Goal: Transaction & Acquisition: Purchase product/service

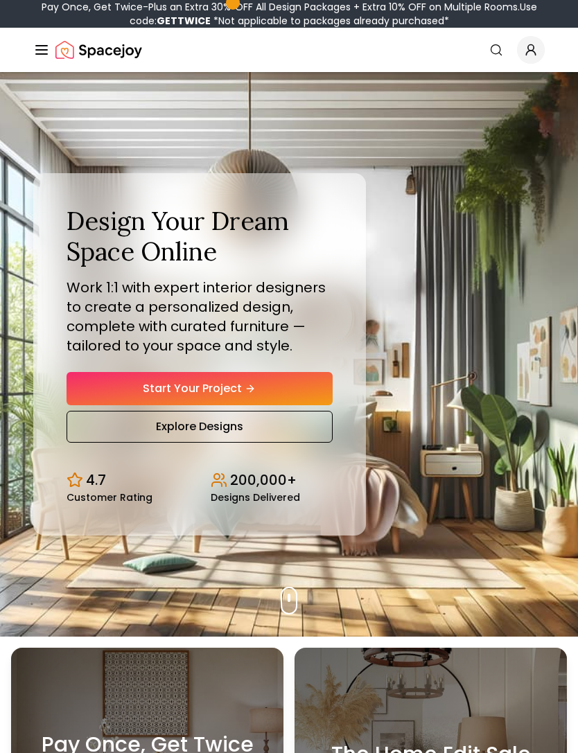
click at [533, 46] on circle "Global" at bounding box center [531, 48] width 6 height 6
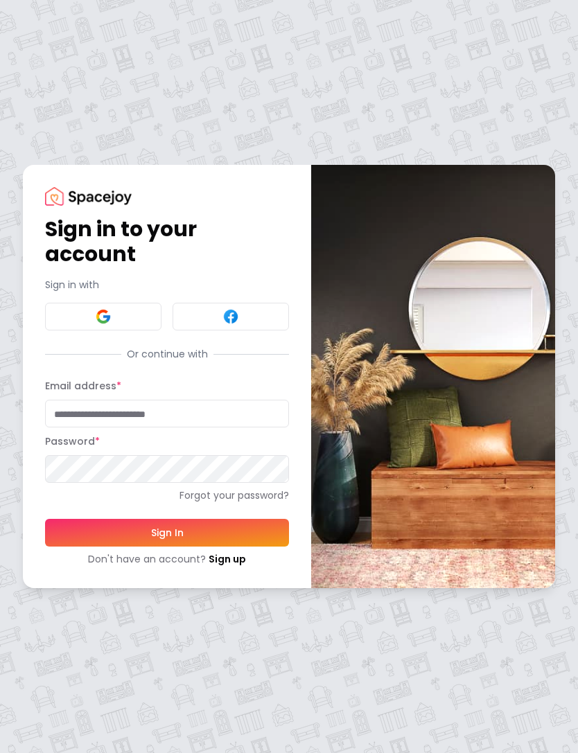
click at [90, 317] on button at bounding box center [103, 317] width 116 height 28
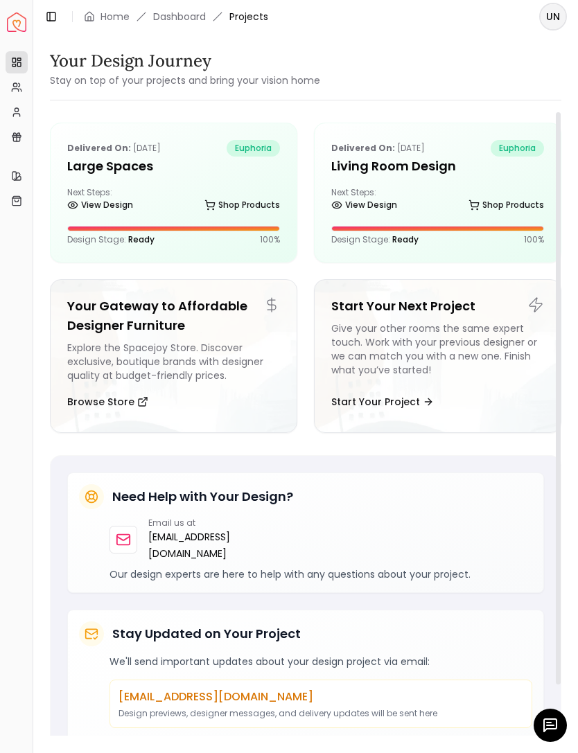
click at [107, 181] on div "Delivered on: Dec 14, 2024 euphoria Large Spaces Next Steps: View Design Shop P…" at bounding box center [174, 192] width 246 height 139
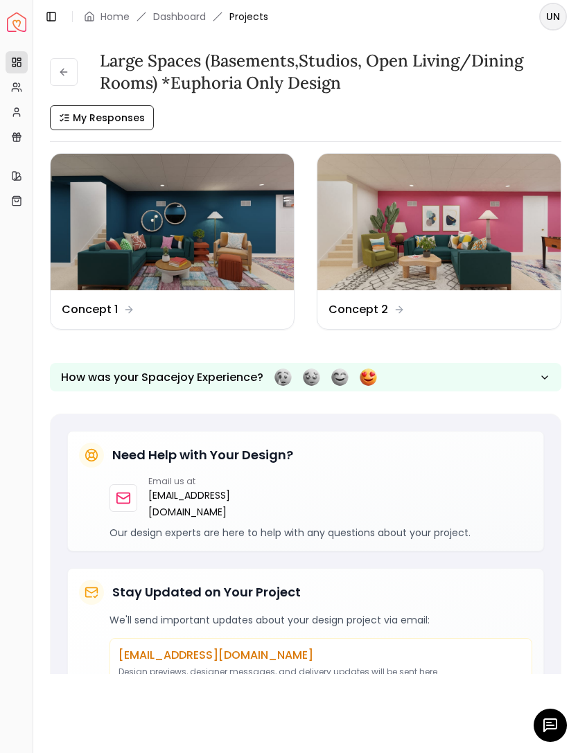
click at [113, 259] on img at bounding box center [172, 222] width 243 height 136
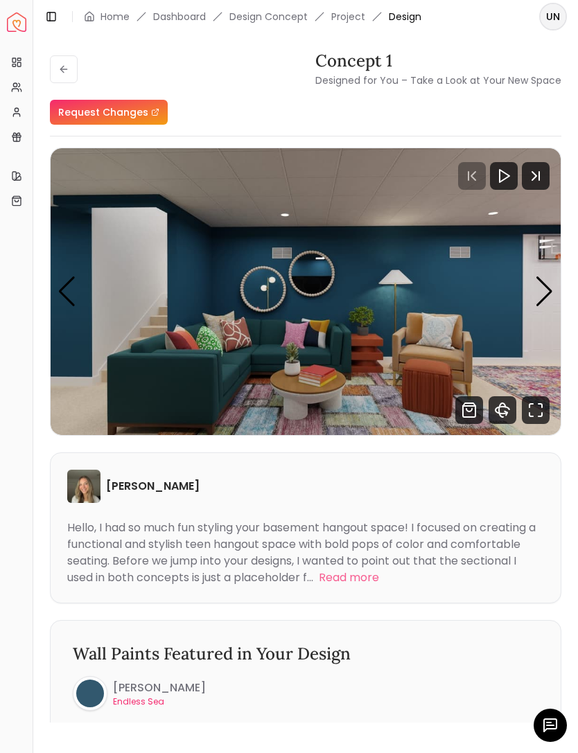
click at [546, 292] on div "Next slide" at bounding box center [544, 291] width 19 height 30
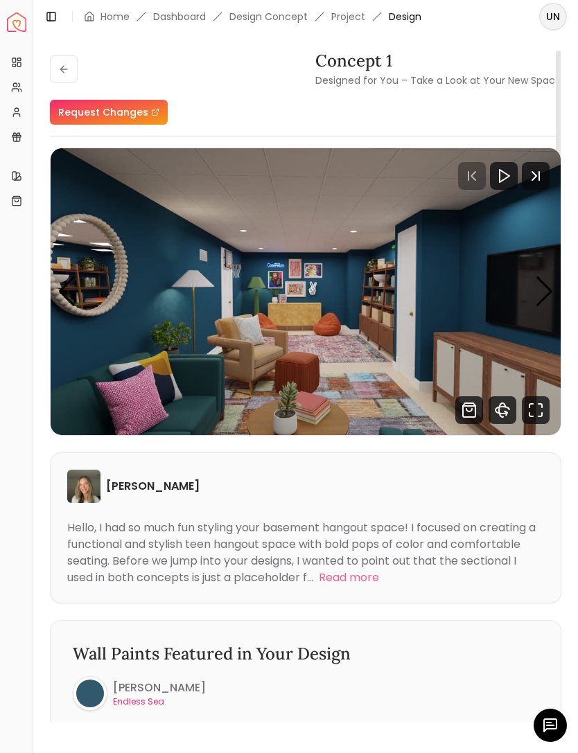
click at [550, 290] on div "Next slide" at bounding box center [544, 291] width 19 height 30
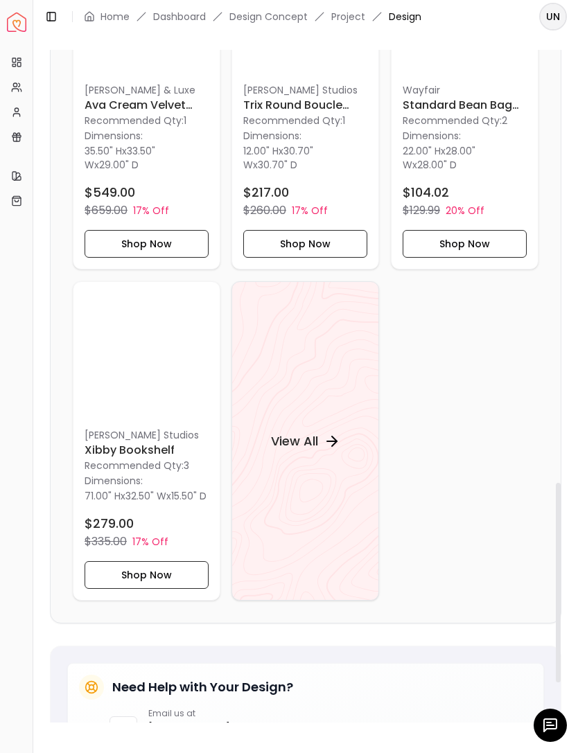
scroll to position [1553, 0]
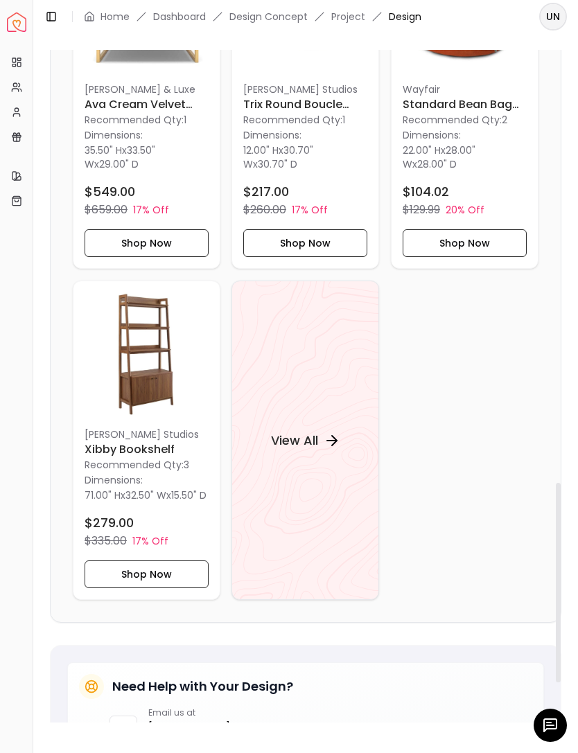
click at [103, 441] on h6 "Xibby Bookshelf" at bounding box center [146, 449] width 124 height 17
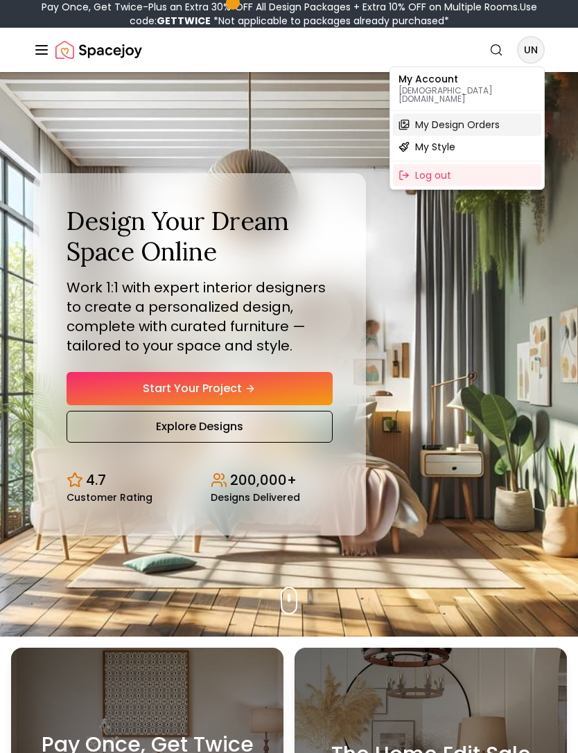
click at [492, 118] on span "My Design Orders" at bounding box center [457, 125] width 84 height 14
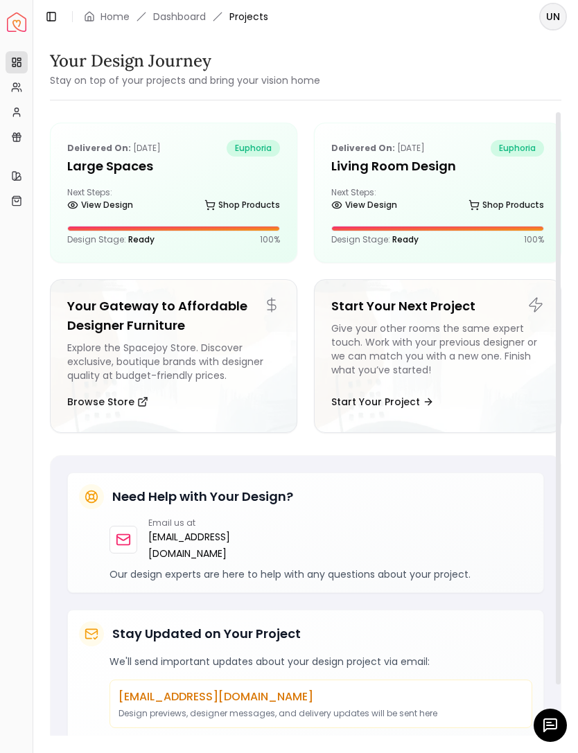
click at [226, 213] on link "Shop Products" at bounding box center [241, 204] width 75 height 19
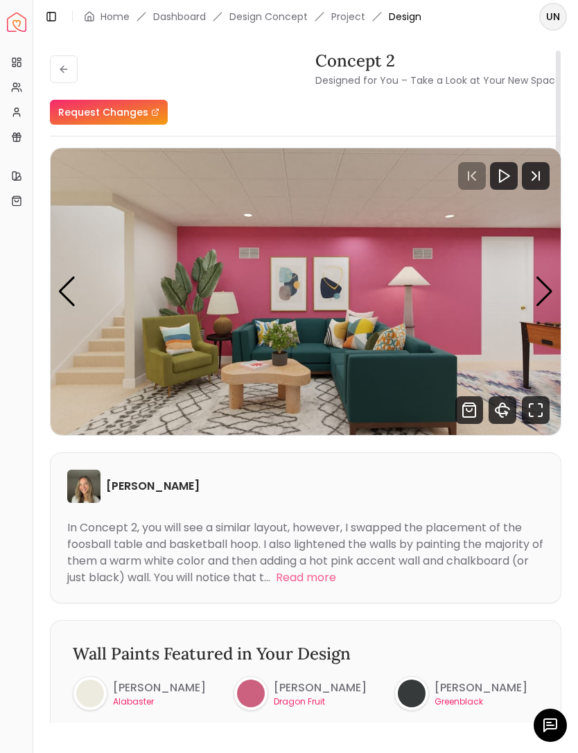
click at [59, 64] on icon at bounding box center [63, 69] width 11 height 11
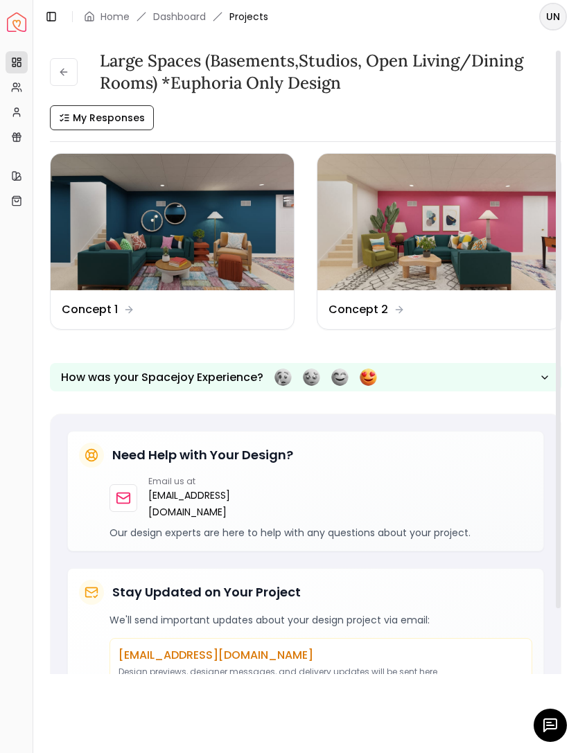
click at [111, 264] on img at bounding box center [172, 222] width 243 height 136
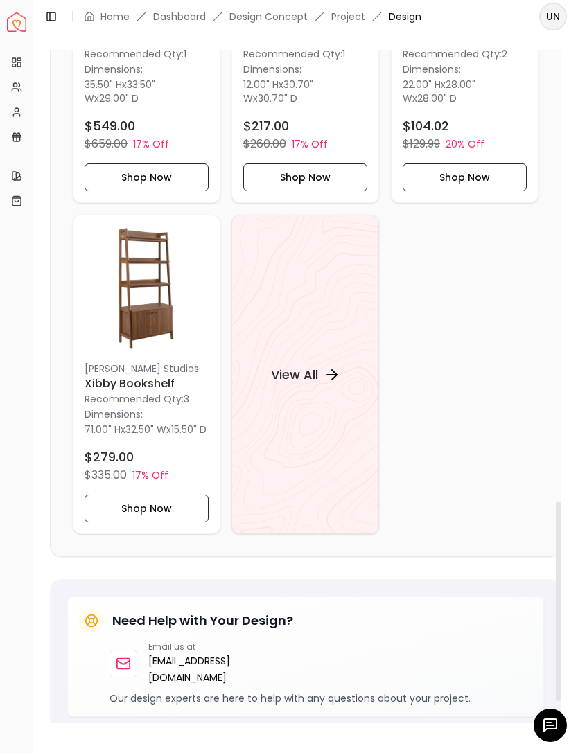
scroll to position [1622, 0]
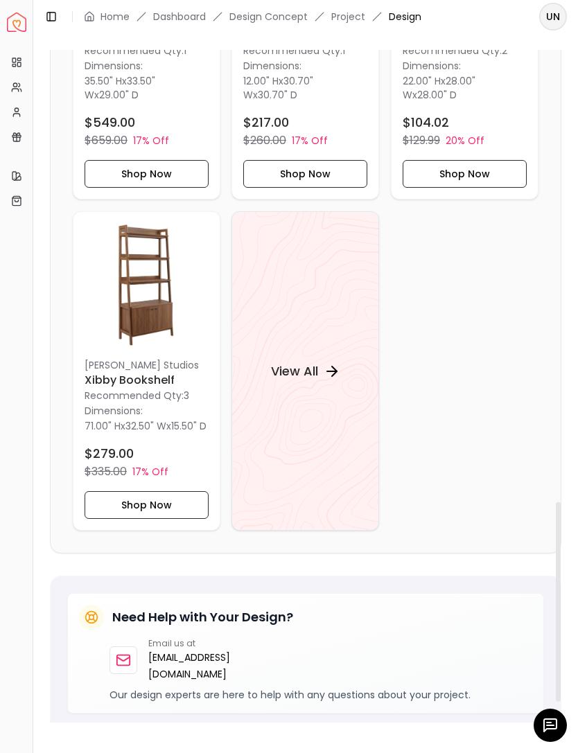
click at [313, 371] on h4 "View All" at bounding box center [294, 370] width 47 height 19
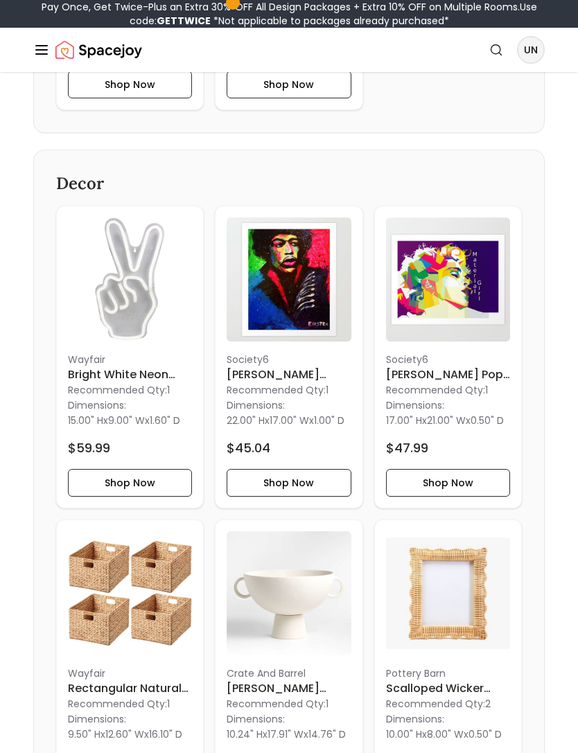
scroll to position [2246, 0]
click at [474, 494] on button "Shop Now" at bounding box center [448, 483] width 124 height 28
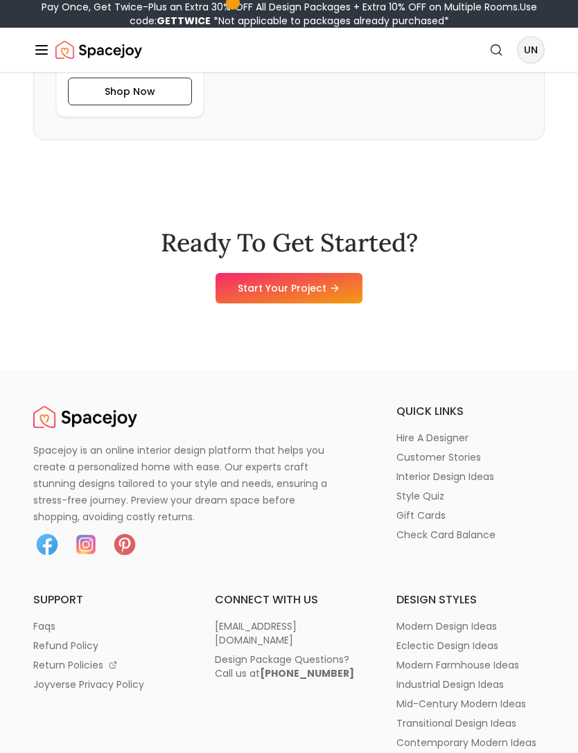
scroll to position [4790, 0]
